Goal: Check status: Check status

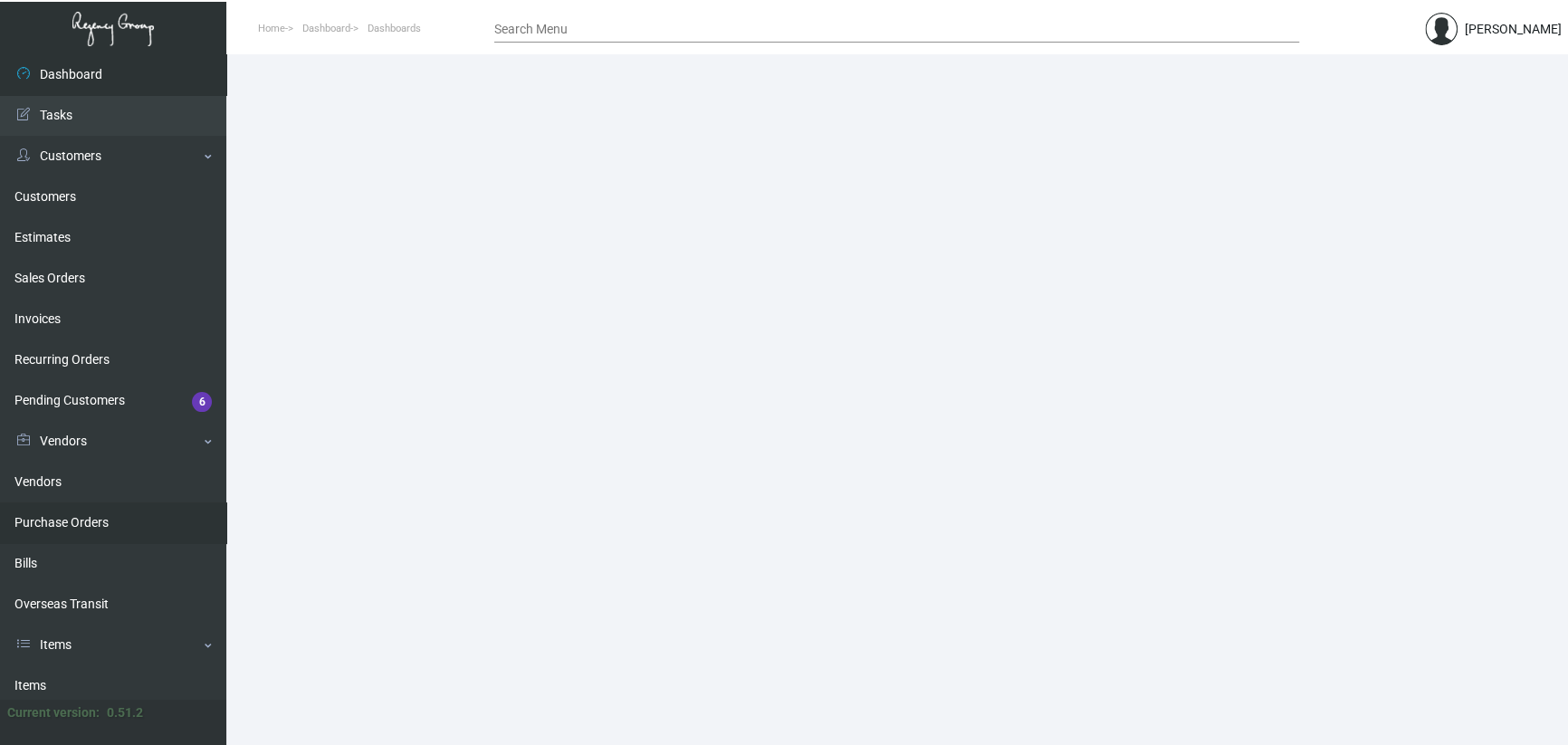
click at [115, 524] on link "Purchase Orders" at bounding box center [113, 523] width 226 height 41
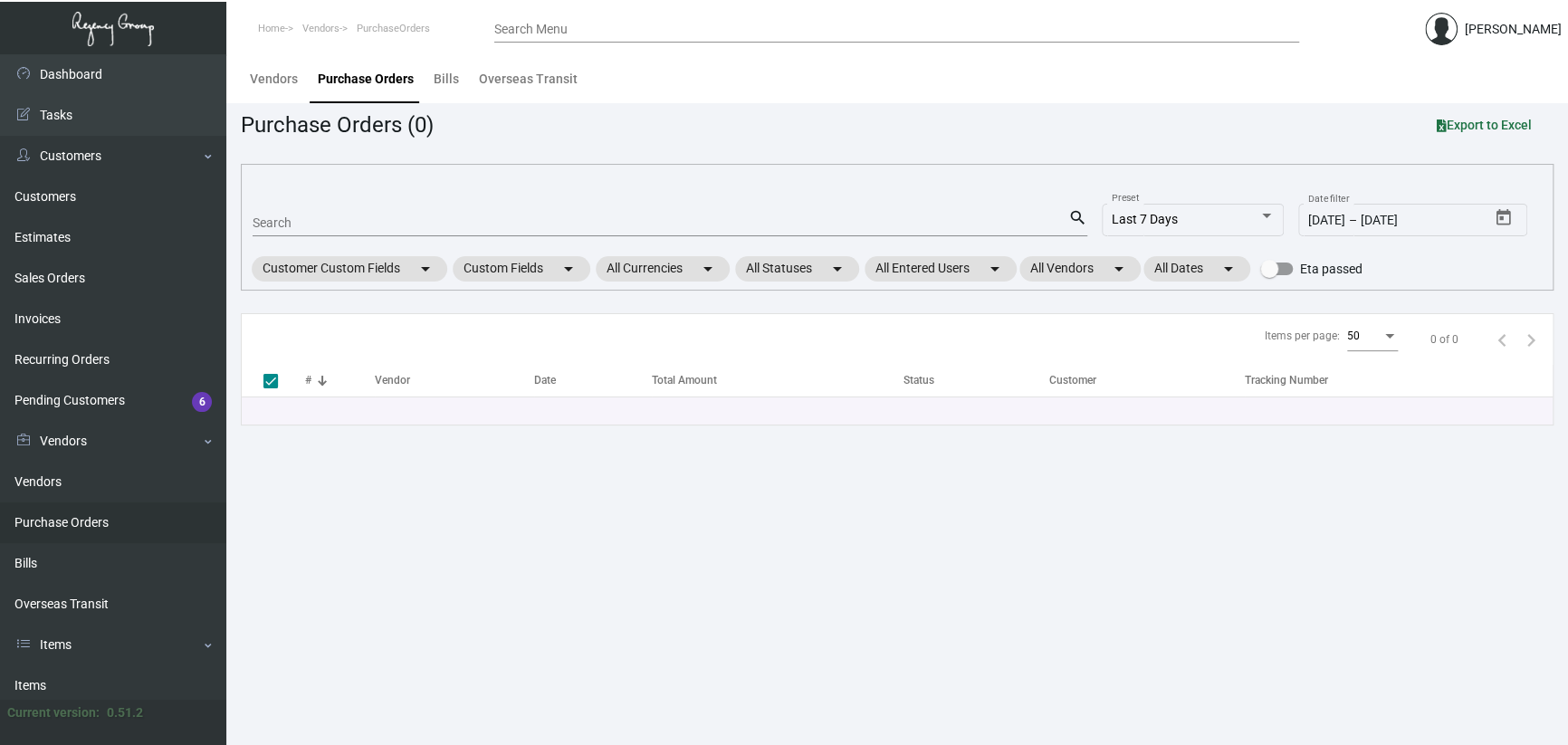
click at [666, 613] on main "Vendors Purchase Orders Bills Overseas Transit Purchase Orders (0) Export to Ex…" at bounding box center [897, 399] width 1342 height 691
click at [294, 222] on input "Search" at bounding box center [661, 223] width 816 height 14
paste input "100917"
type input "100917"
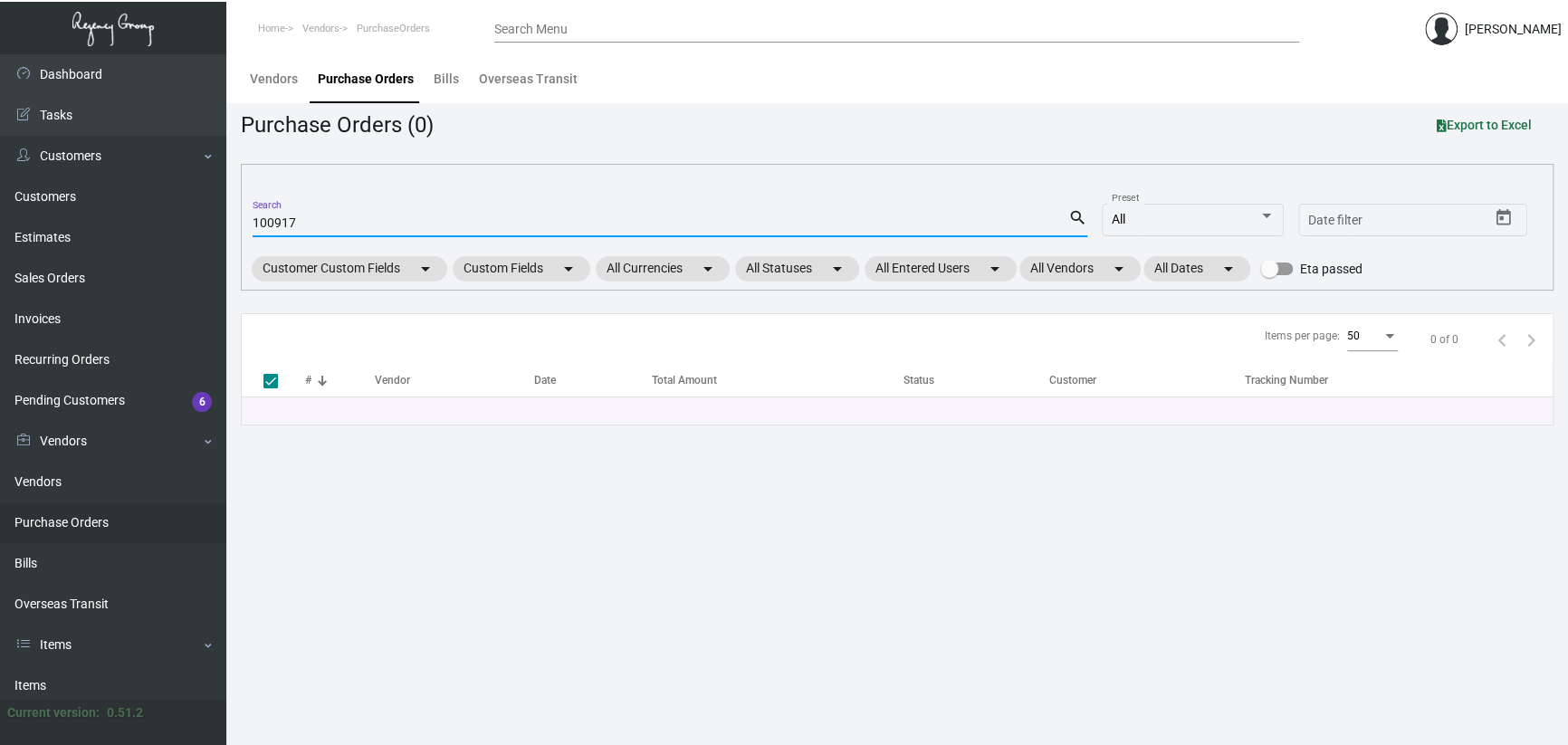
checkbox input "false"
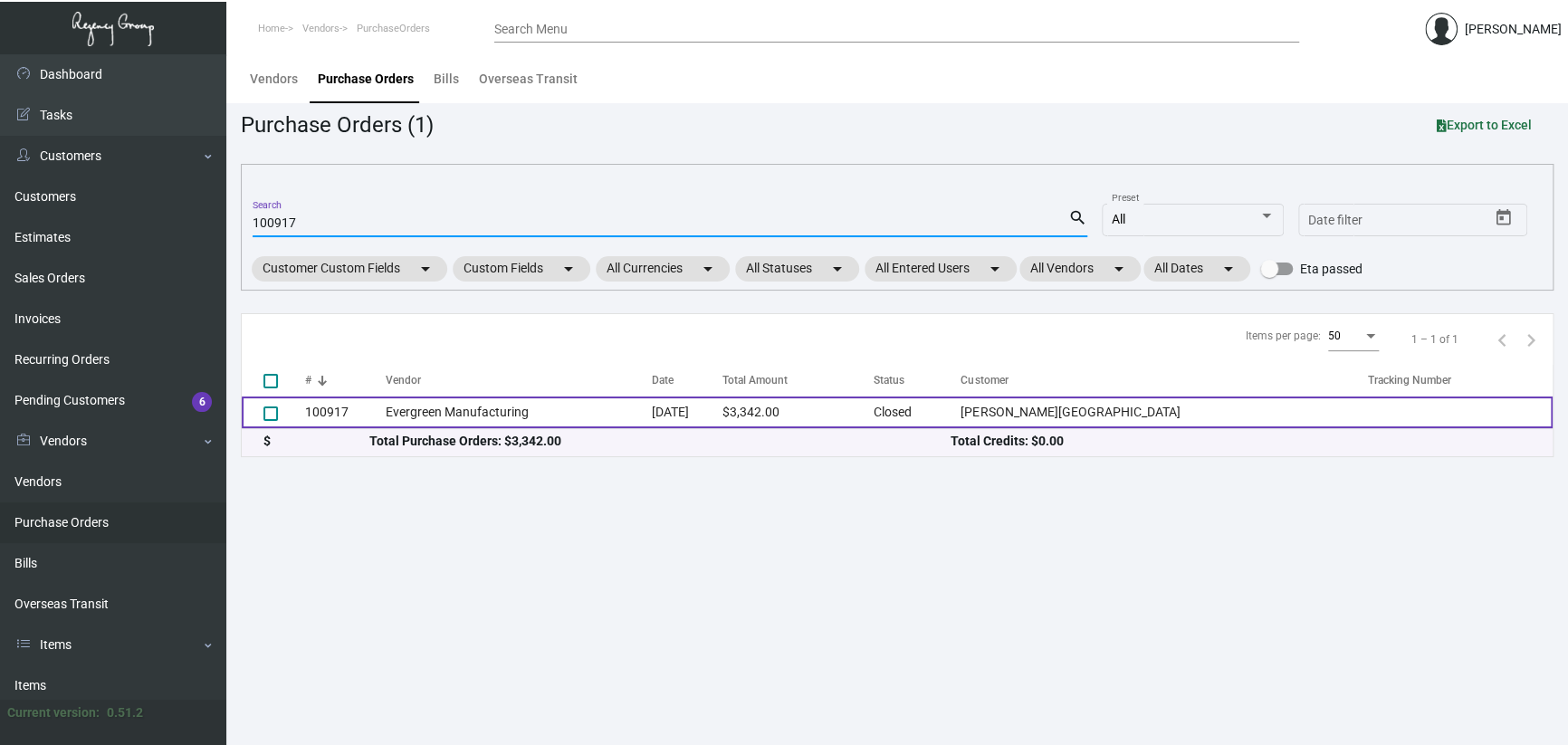
click at [511, 407] on td "Evergreen Manufacturing" at bounding box center [518, 412] width 265 height 31
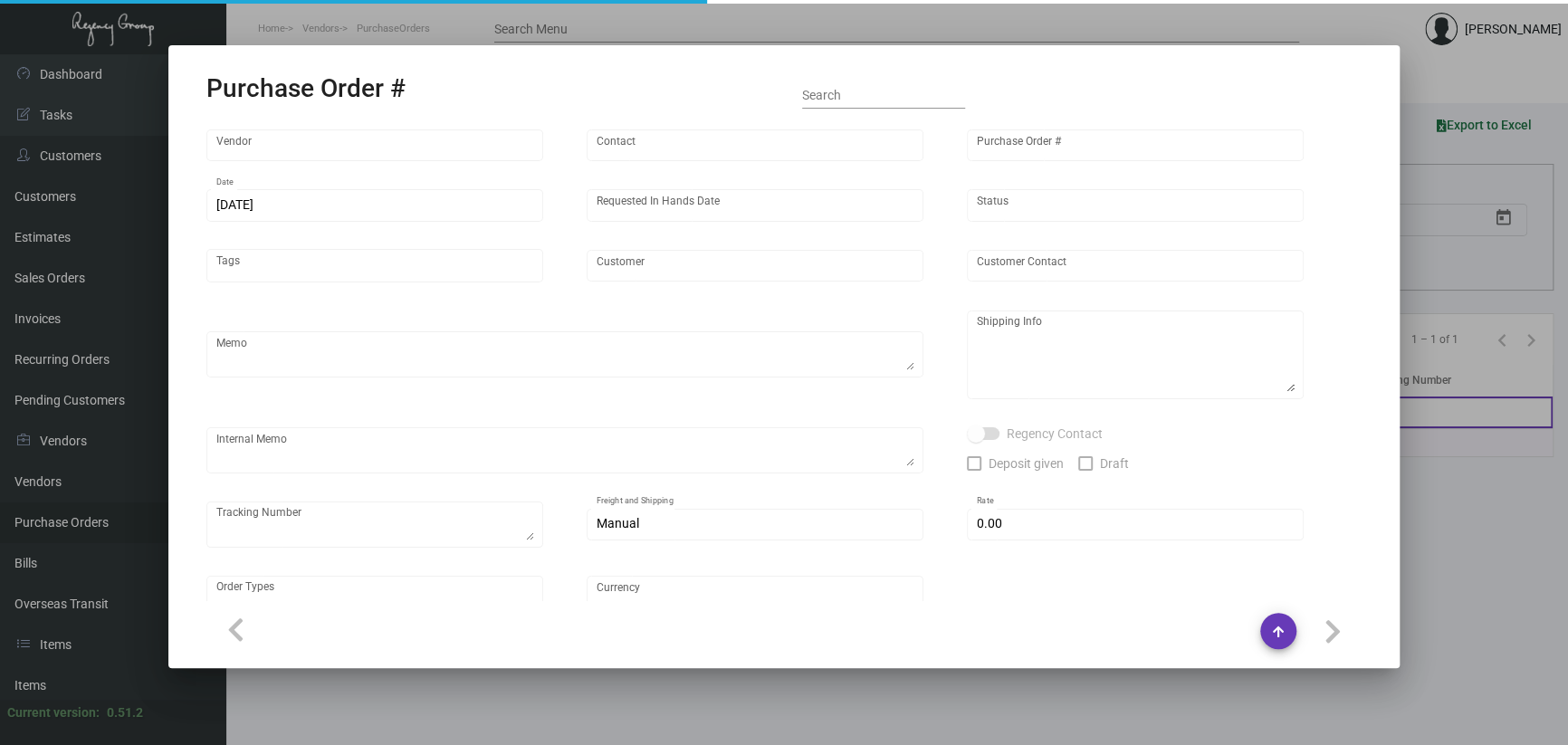
type input "Evergreen Manufacturing"
type input "[PERSON_NAME]"
type input "100917"
type input "[DATE]"
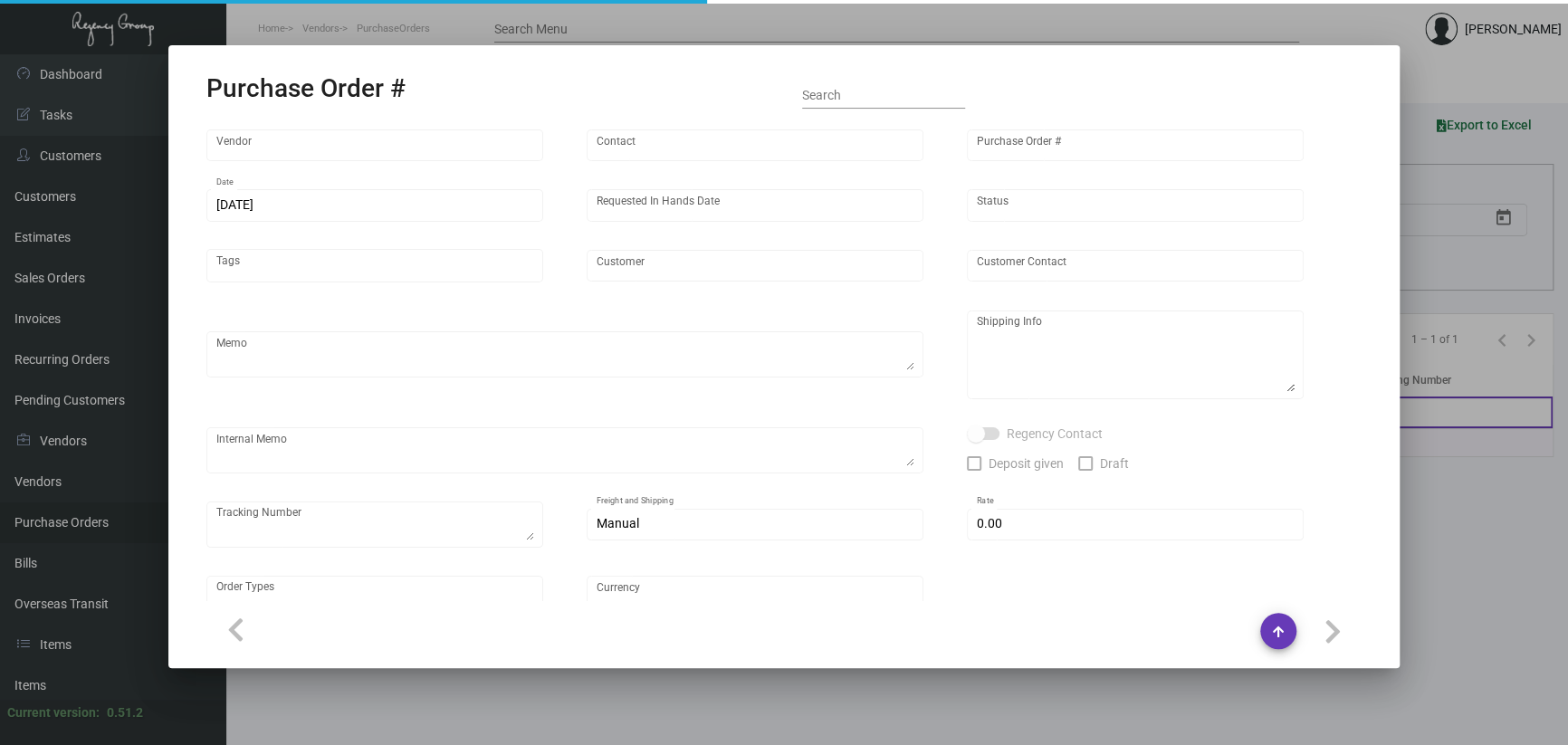
type input "[PERSON_NAME][GEOGRAPHIC_DATA]"
type input "[PERSON_NAME]"
type textarea "BLIND SHIUP ON UPS #1AY276"
type textarea "[PERSON_NAME][GEOGRAPHIC_DATA] - [PERSON_NAME] [STREET_ADDRESS][US_STATE]"
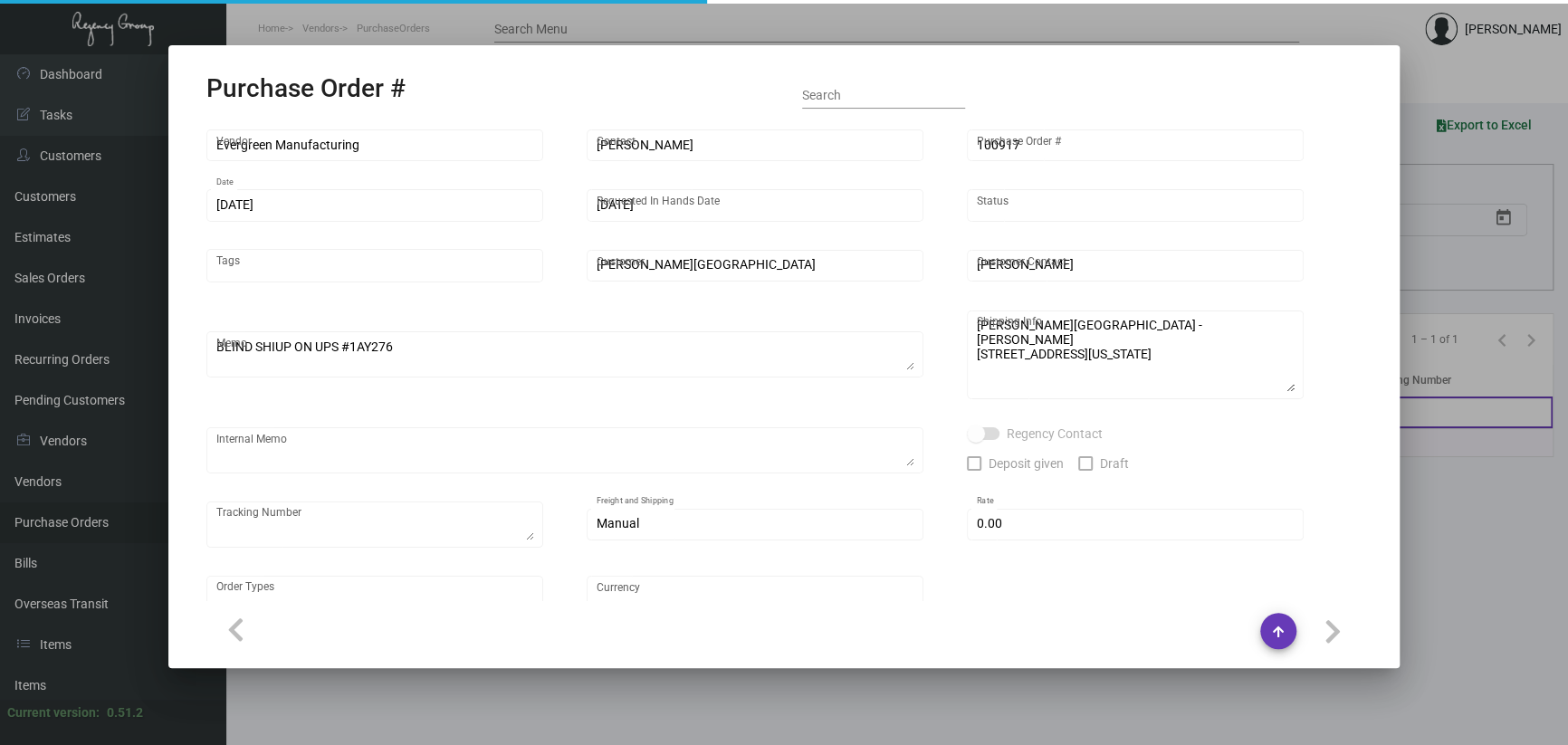
type input "$ 0.00"
type input "United States Dollar $"
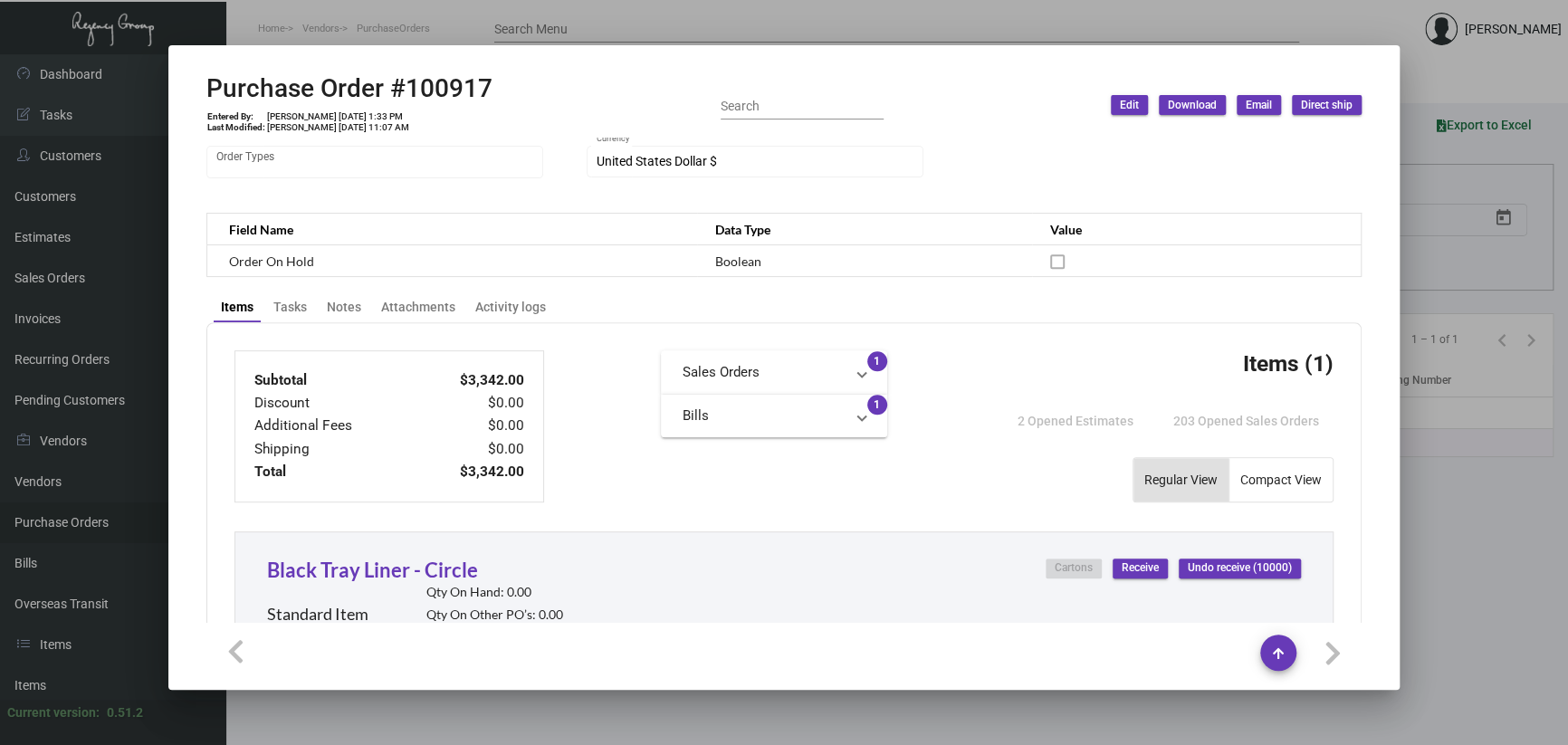
scroll to position [908, 0]
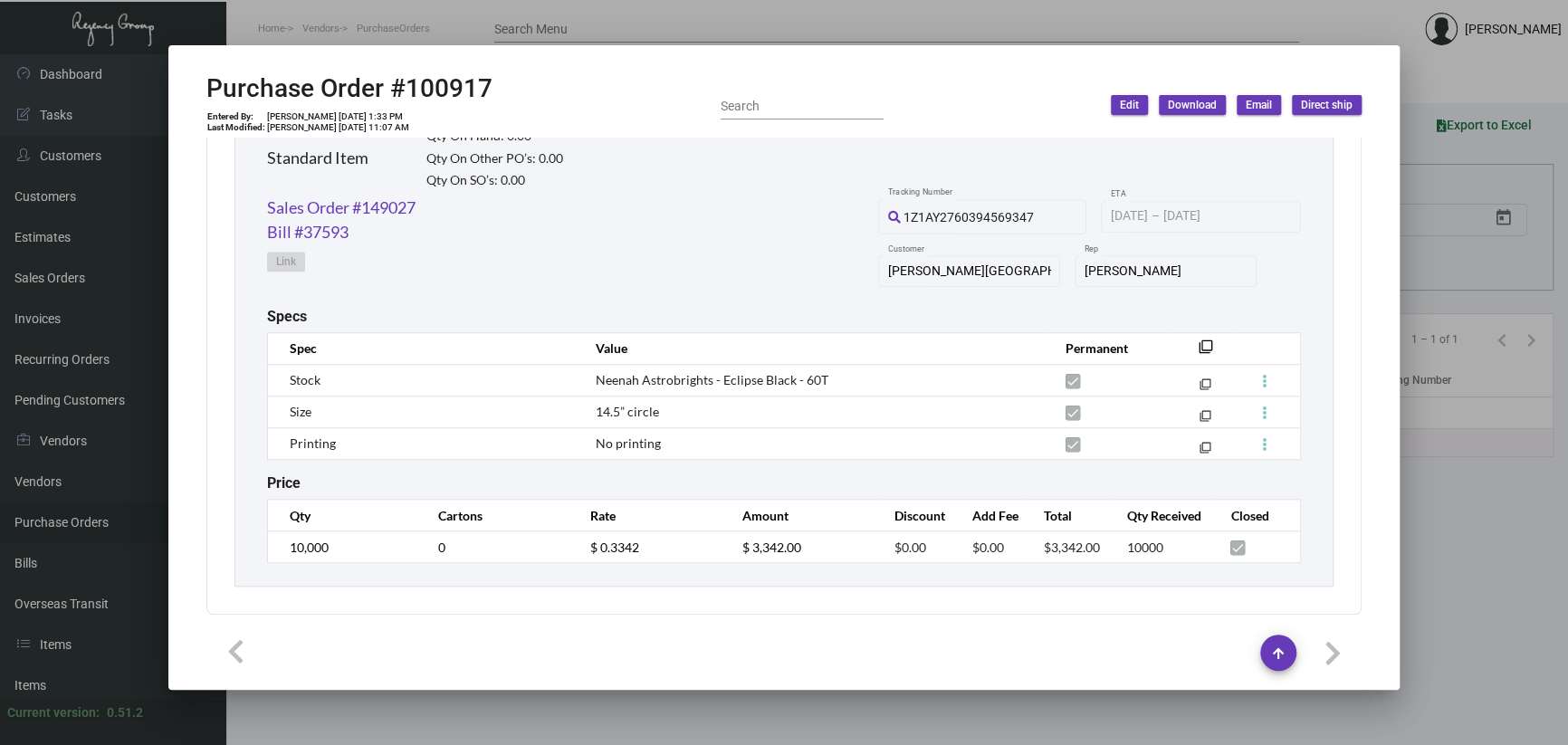
click at [422, 725] on div at bounding box center [784, 372] width 1568 height 745
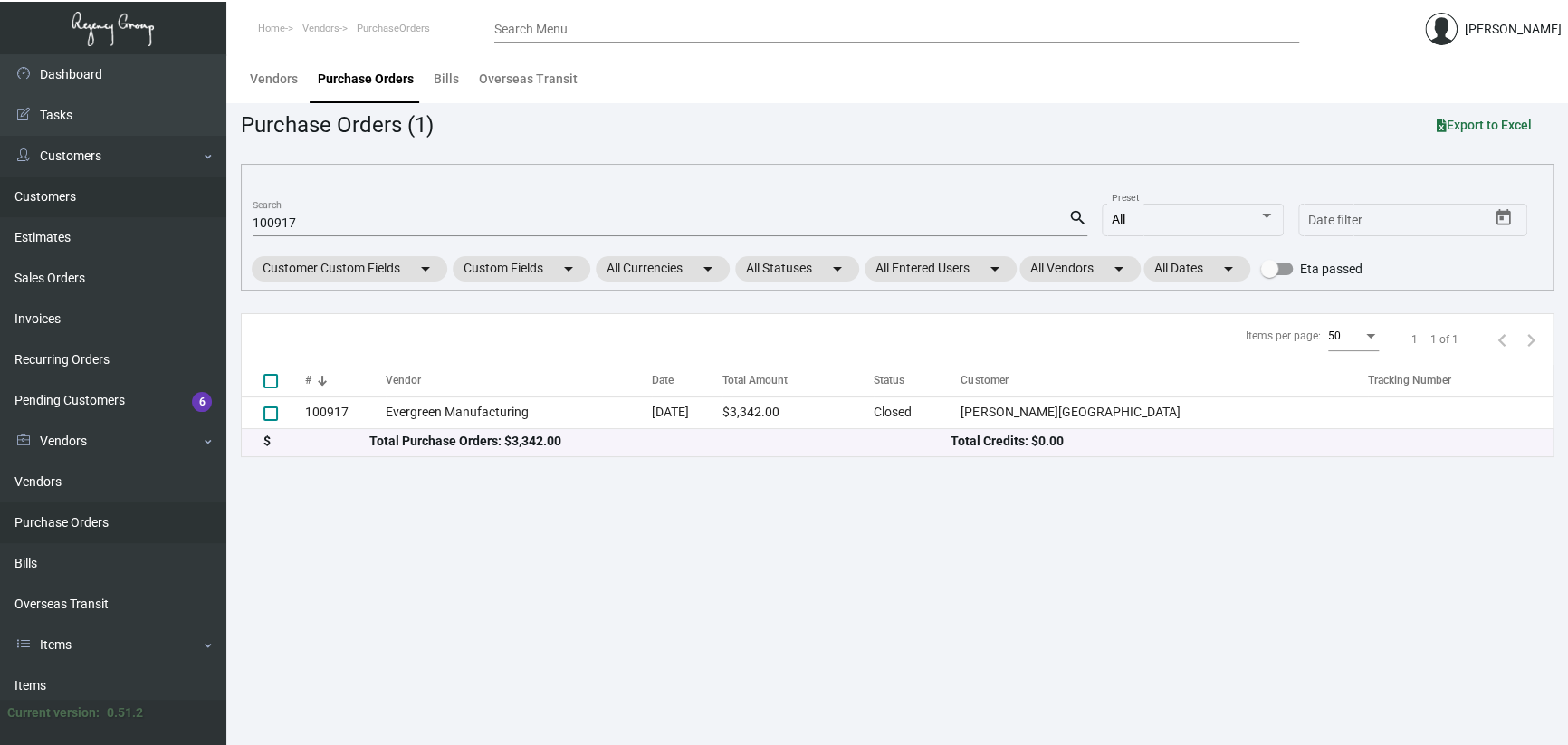
drag, startPoint x: 363, startPoint y: 218, endPoint x: 100, endPoint y: 216, distance: 263.0
click at [109, 217] on div "Dashboard Dashboard Tasks Customers Customers Estimates Sales Orders Invoices R…" at bounding box center [784, 399] width 1568 height 691
paste input "4423"
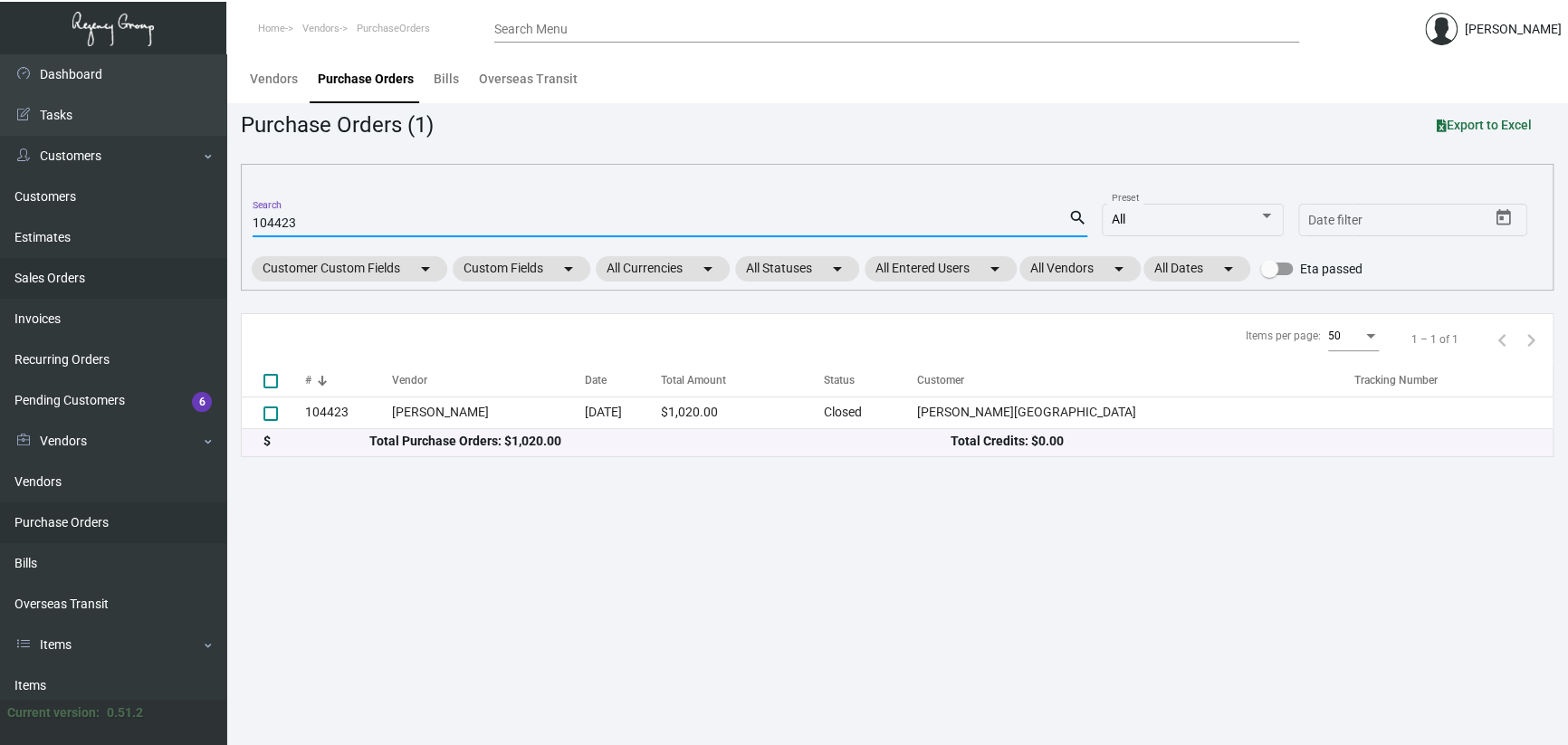
type input "104423"
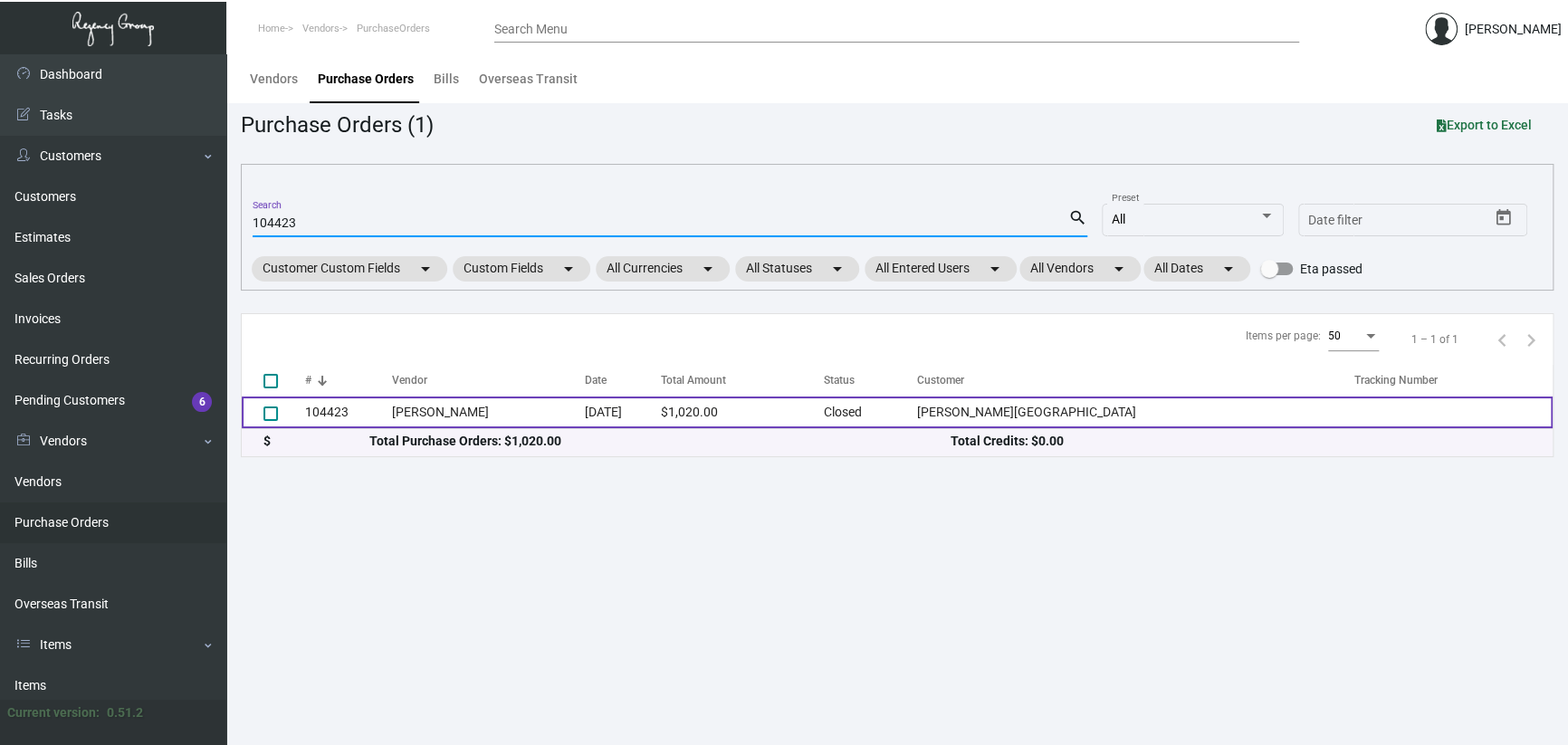
click at [541, 412] on td "[PERSON_NAME]" at bounding box center [489, 412] width 193 height 31
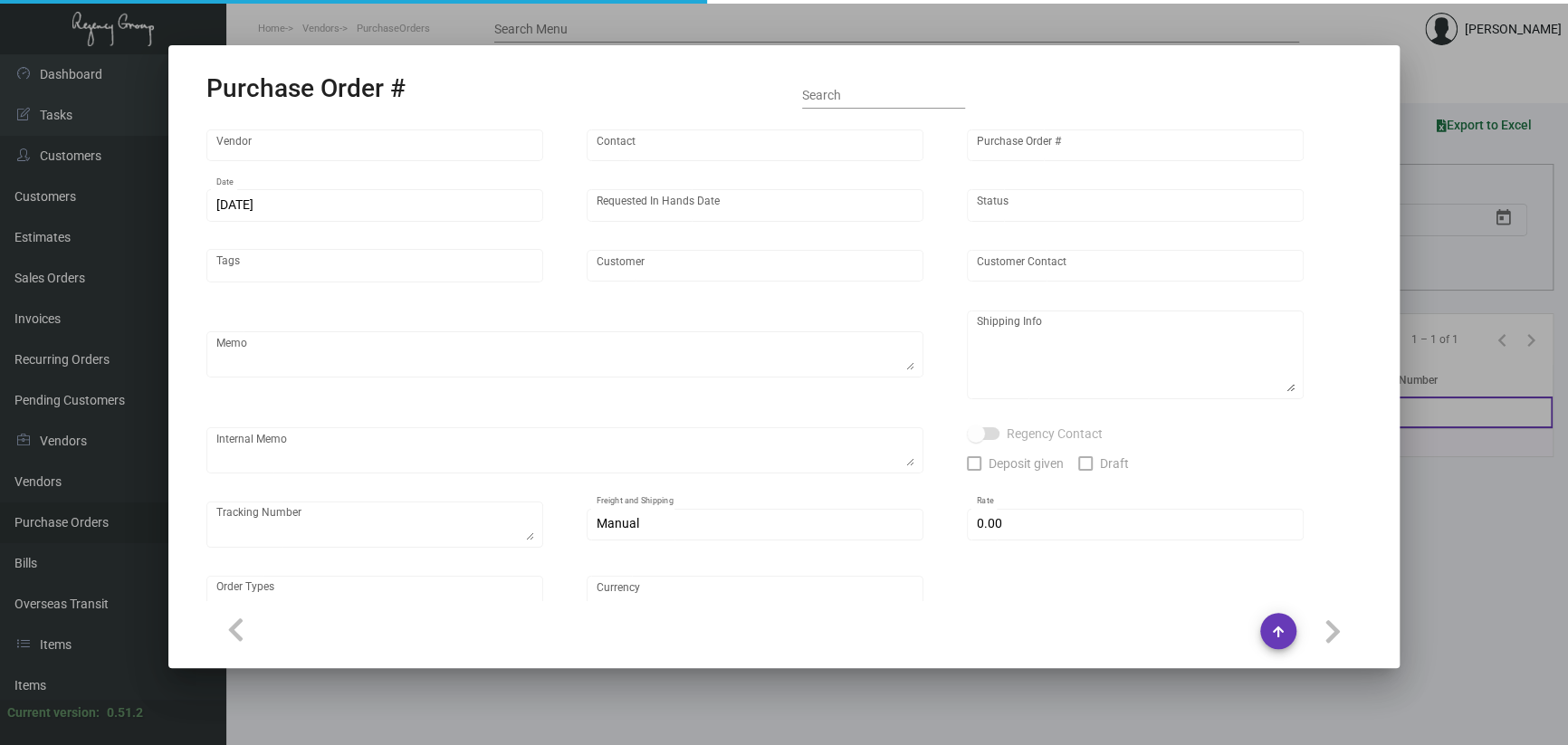
type input "[PERSON_NAME]"
type input "104423"
type input "[DATE]"
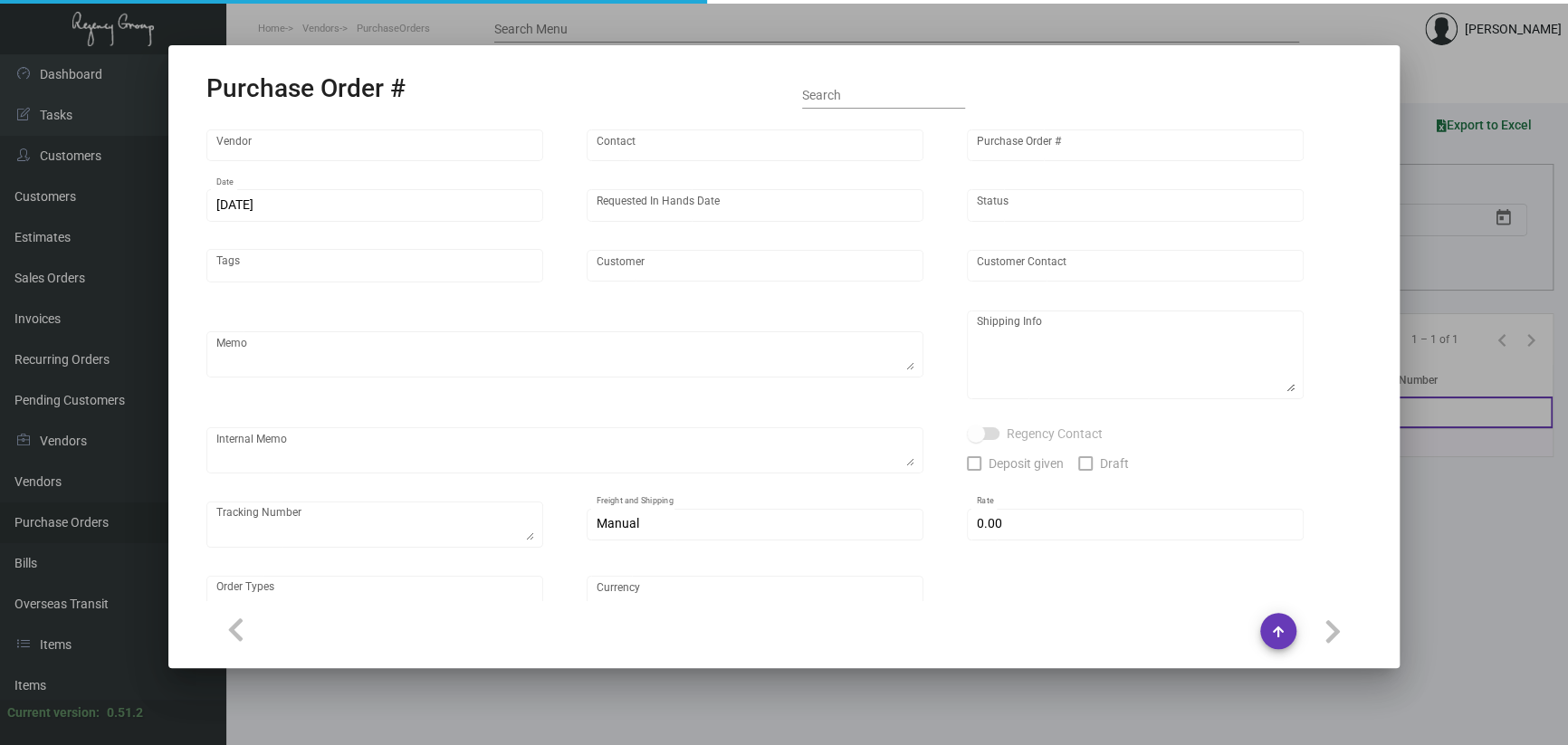
type input "[PERSON_NAME][GEOGRAPHIC_DATA]"
type input "Receiving Dept"
type textarea "***ANY PRICE DISCREPANCY MUST BE CALLED OUT PRIOR TO PROCEEDING WITH THIS ORDER…"
type textarea "[PERSON_NAME][GEOGRAPHIC_DATA] - Receiving Dept [STREET_ADDRESS][US_STATE]"
type input "$ 0.00"
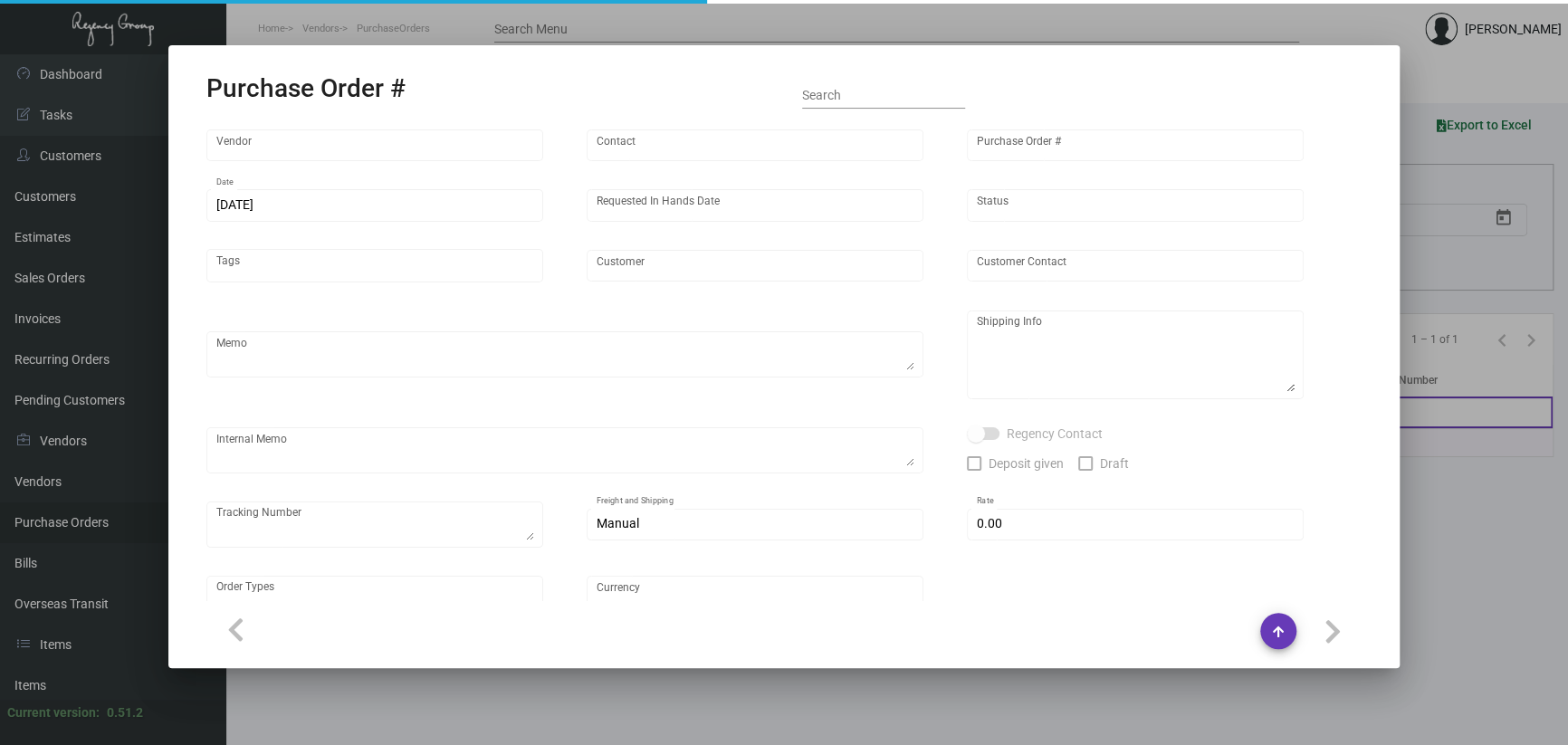
type input "United States Dollar $"
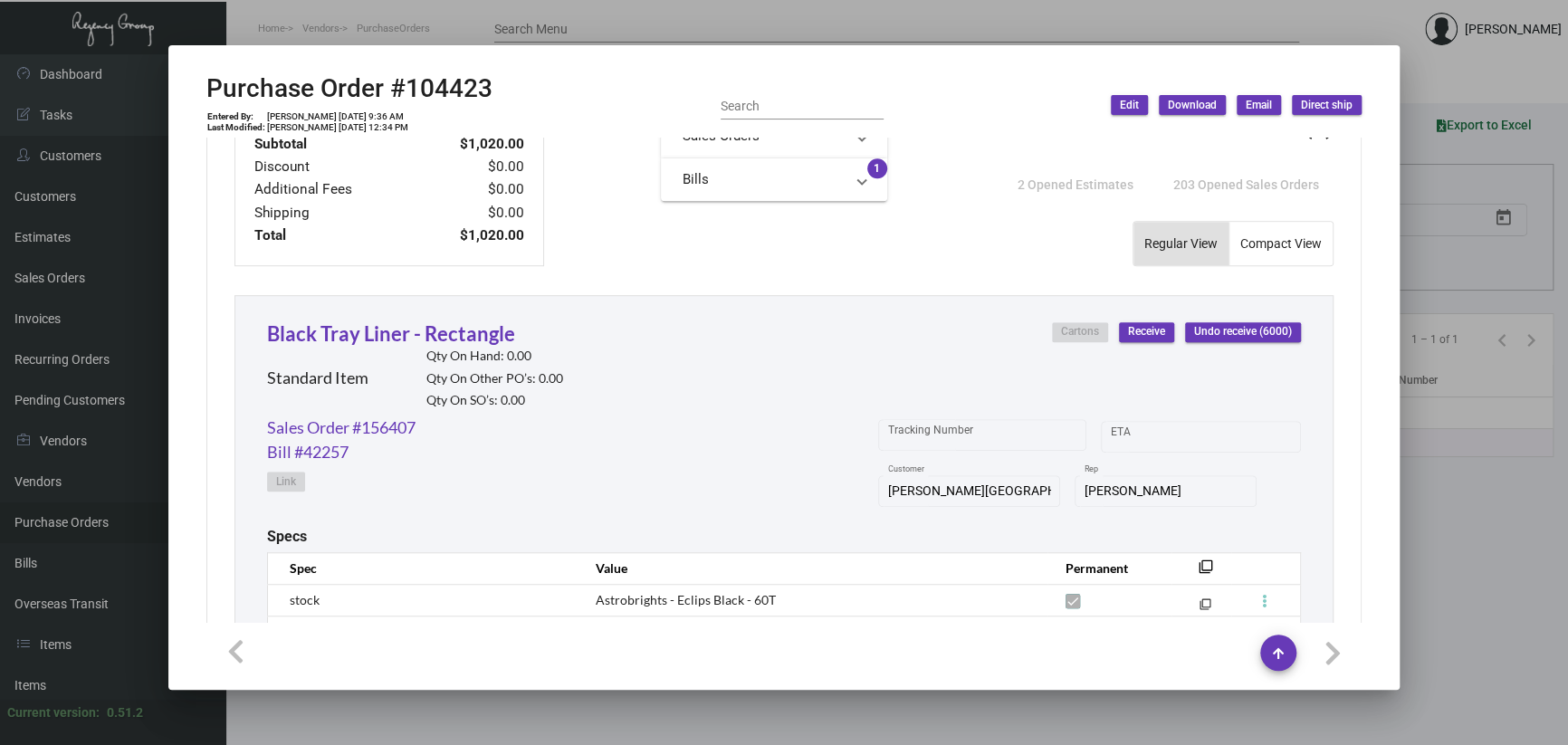
scroll to position [907, 0]
